Goal: Task Accomplishment & Management: Use online tool/utility

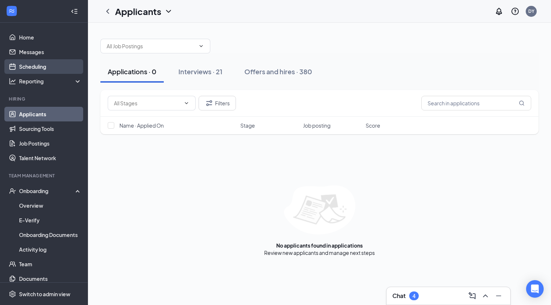
click at [36, 69] on link "Scheduling" at bounding box center [50, 66] width 63 height 15
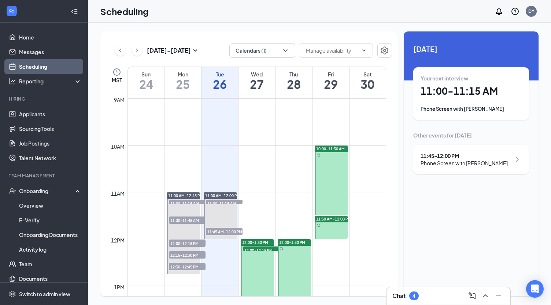
scroll to position [360, 0]
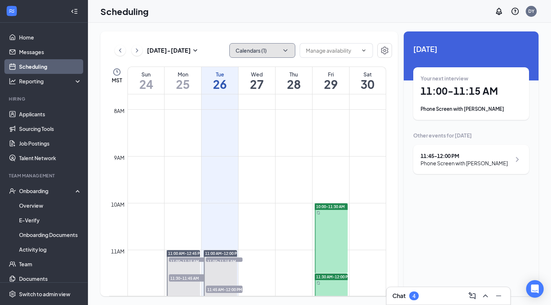
click at [285, 49] on icon "ChevronDown" at bounding box center [285, 50] width 7 height 7
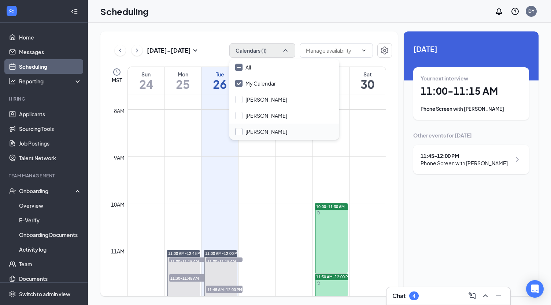
click at [239, 131] on input "[PERSON_NAME]" at bounding box center [261, 131] width 52 height 7
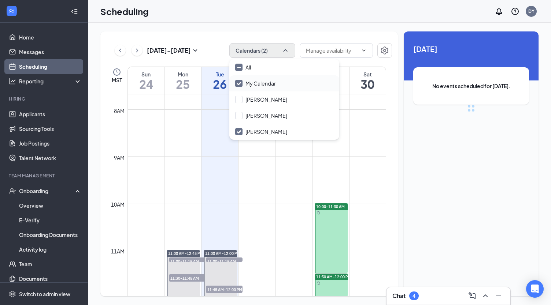
checkbox input "true"
click at [237, 82] on input "My Calendar" at bounding box center [255, 83] width 41 height 7
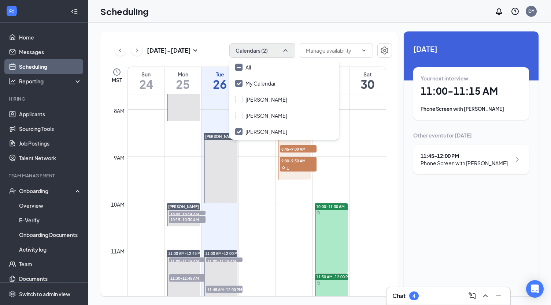
checkbox input "false"
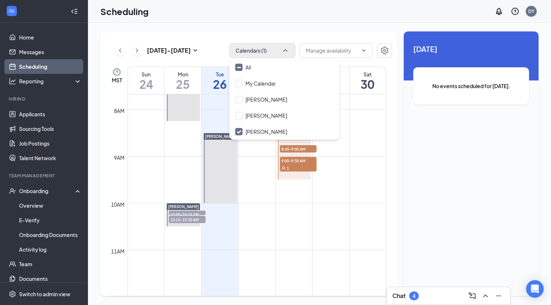
click at [315, 12] on div "Scheduling DY" at bounding box center [319, 11] width 463 height 23
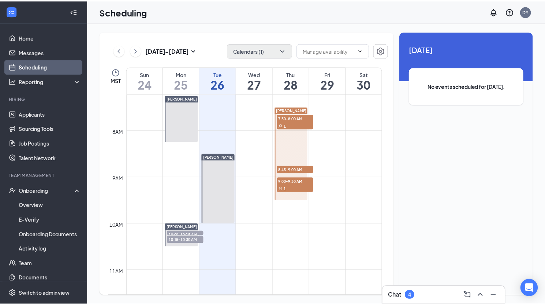
scroll to position [323, 0]
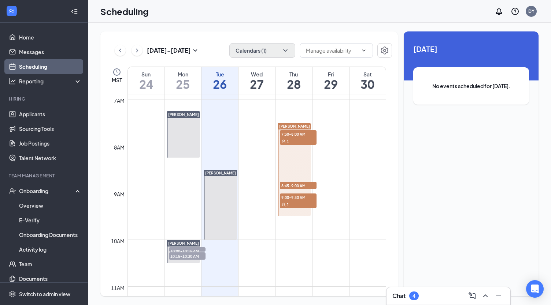
click at [294, 75] on div "Thu" at bounding box center [293, 74] width 37 height 7
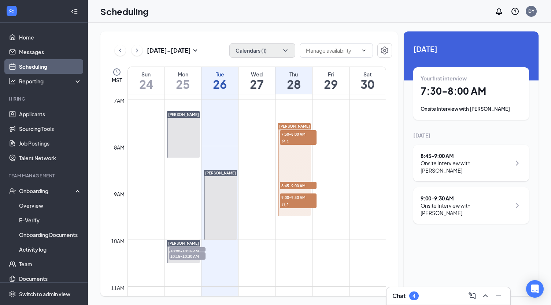
click at [435, 89] on h1 "7:30 - 8:00 AM" at bounding box center [470, 91] width 101 height 12
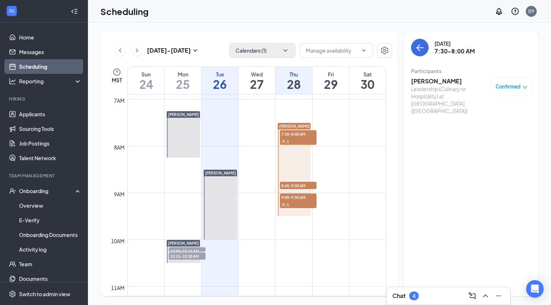
click at [428, 75] on div "[PERSON_NAME] Leadership (Culinary or Hospitality) at [GEOGRAPHIC_DATA] ([GEOGR…" at bounding box center [471, 96] width 120 height 42
click at [430, 80] on h3 "[PERSON_NAME]" at bounding box center [449, 81] width 77 height 8
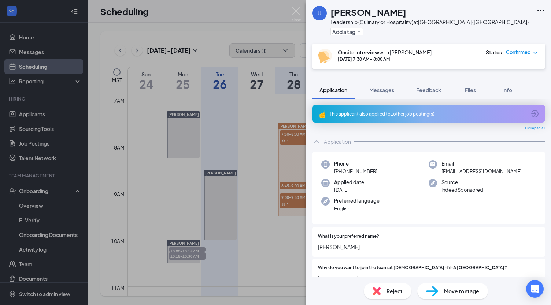
click at [530, 112] on icon "ArrowCircle" at bounding box center [534, 114] width 9 height 9
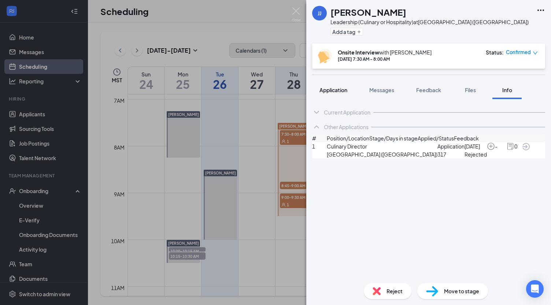
click at [331, 91] on span "Application" at bounding box center [333, 90] width 28 height 7
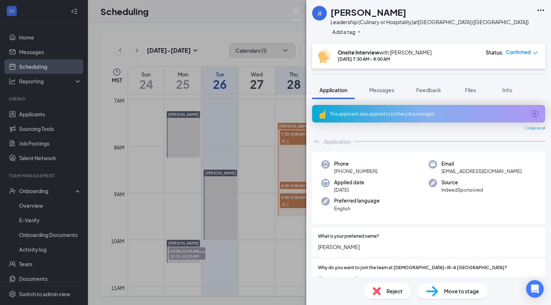
drag, startPoint x: 340, startPoint y: 170, endPoint x: 374, endPoint y: 169, distance: 34.1
click at [374, 169] on span "[PHONE_NUMBER]" at bounding box center [355, 171] width 43 height 7
copy span "[PHONE_NUMBER]"
click at [294, 11] on img at bounding box center [296, 14] width 9 height 14
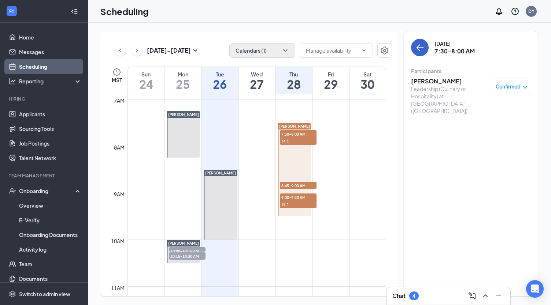
click at [426, 49] on button "back-button" at bounding box center [420, 48] width 18 height 18
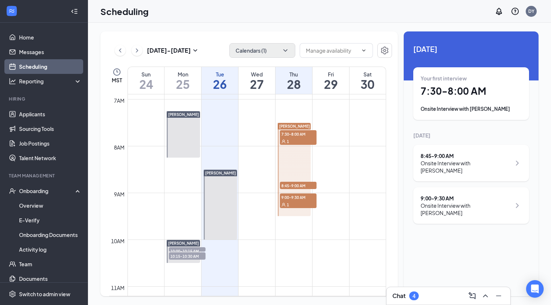
click at [448, 160] on div "Onsite Interview with [PERSON_NAME]" at bounding box center [465, 167] width 90 height 15
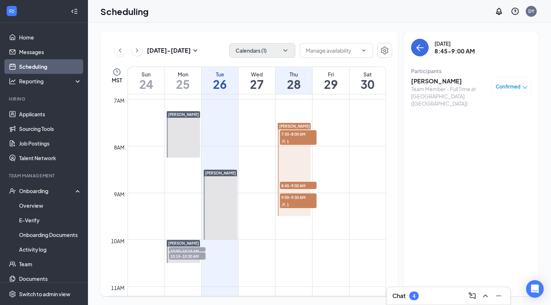
click at [433, 82] on h3 "[PERSON_NAME]" at bounding box center [449, 81] width 77 height 8
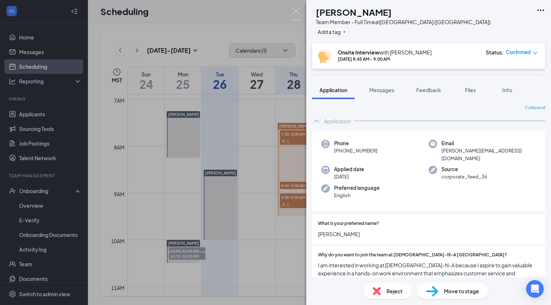
drag, startPoint x: 340, startPoint y: 151, endPoint x: 376, endPoint y: 149, distance: 36.0
click at [379, 148] on div "Phone [PHONE_NUMBER]" at bounding box center [374, 151] width 107 height 22
copy span "[PHONE_NUMBER]"
click at [296, 11] on img at bounding box center [296, 14] width 9 height 14
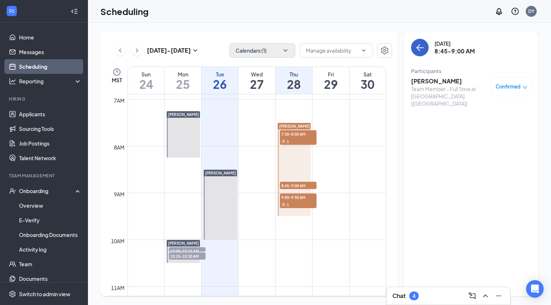
click at [424, 47] on button "back-button" at bounding box center [420, 48] width 18 height 18
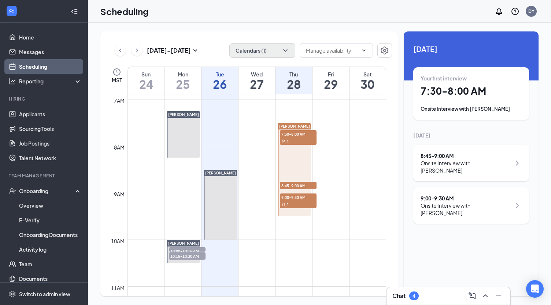
click at [468, 202] on div "Onsite Interview with [PERSON_NAME]" at bounding box center [465, 209] width 90 height 15
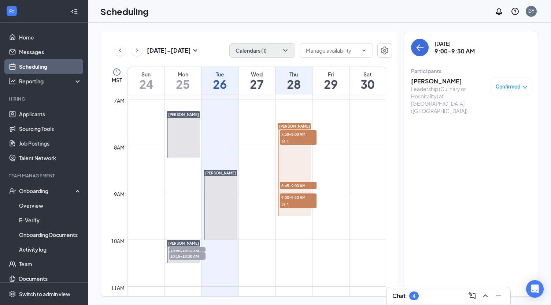
click at [426, 82] on h3 "[PERSON_NAME]" at bounding box center [449, 81] width 77 height 8
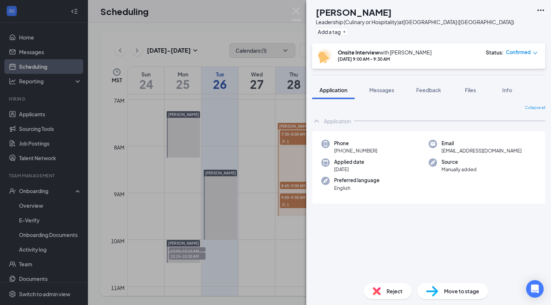
drag, startPoint x: 340, startPoint y: 150, endPoint x: 376, endPoint y: 151, distance: 35.6
click at [387, 151] on div "Phone [PHONE_NUMBER]" at bounding box center [374, 147] width 107 height 15
copy span "[PHONE_NUMBER]"
click at [299, 11] on img at bounding box center [296, 14] width 9 height 14
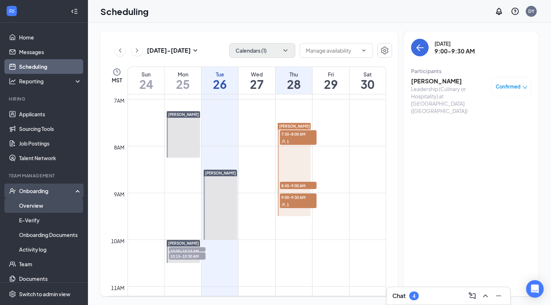
click at [29, 206] on link "Overview" at bounding box center [50, 205] width 63 height 15
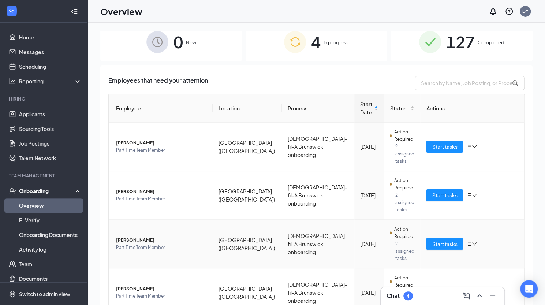
scroll to position [16, 0]
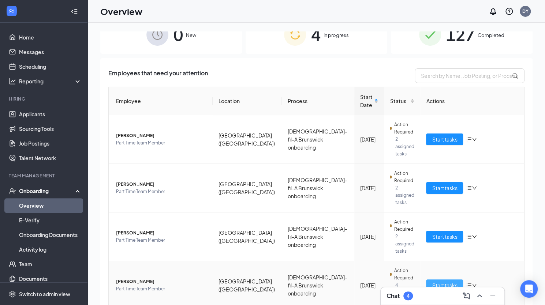
click at [441, 282] on span "Start tasks" at bounding box center [444, 286] width 25 height 8
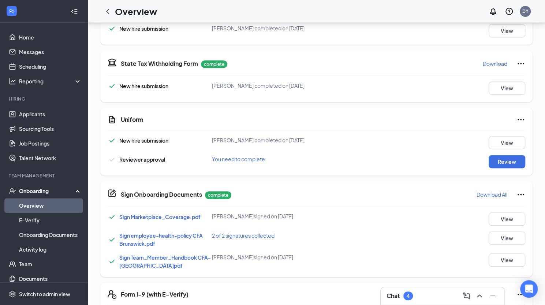
scroll to position [256, 0]
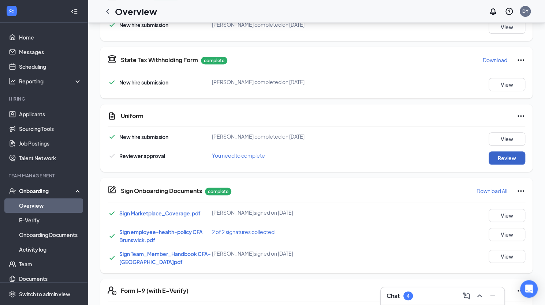
click at [506, 159] on button "Review" at bounding box center [507, 158] width 37 height 13
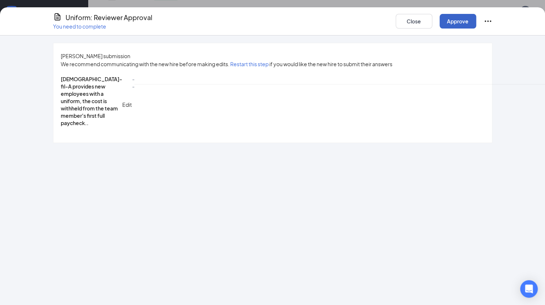
click at [462, 24] on button "Approve" at bounding box center [458, 21] width 37 height 15
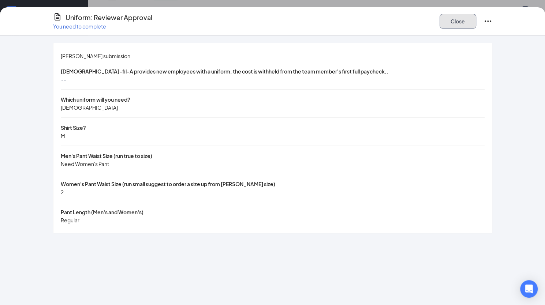
click at [461, 23] on button "Close" at bounding box center [458, 21] width 37 height 15
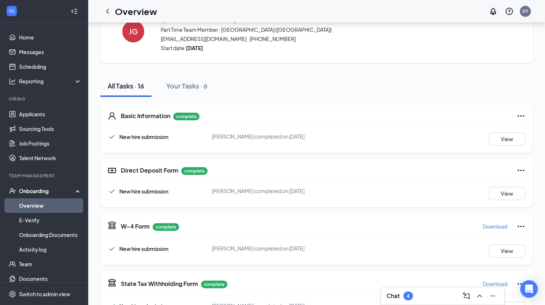
scroll to position [0, 0]
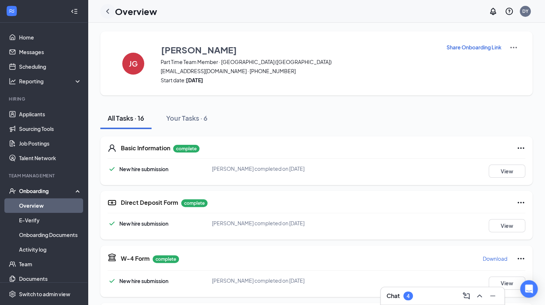
click at [106, 11] on icon "ChevronLeft" at bounding box center [107, 11] width 9 height 9
